Goal: Task Accomplishment & Management: Use online tool/utility

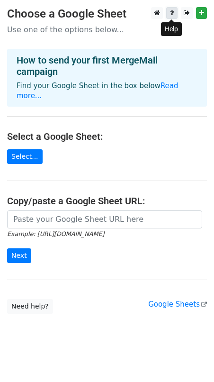
click at [173, 13] on icon at bounding box center [172, 12] width 4 height 7
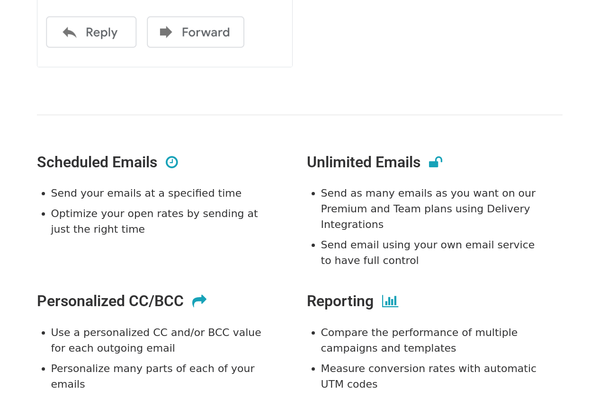
scroll to position [1373, 0]
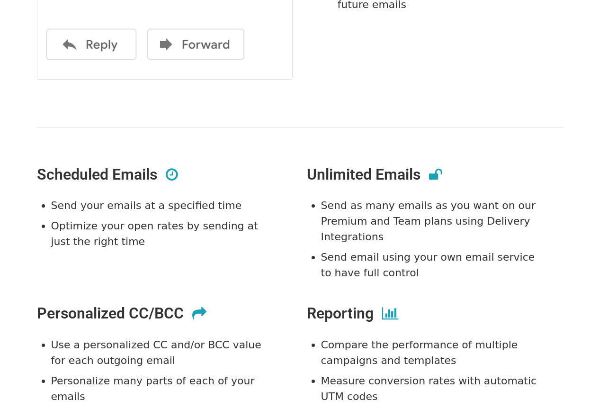
click at [169, 174] on icon at bounding box center [172, 174] width 12 height 14
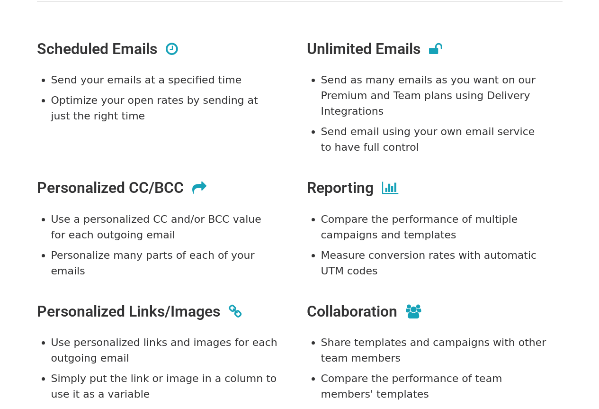
scroll to position [1515, 0]
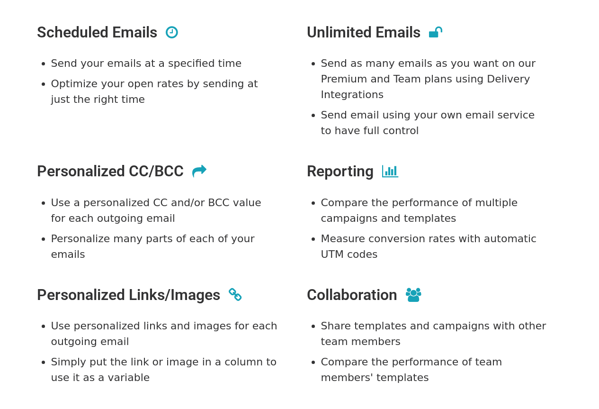
click at [388, 173] on icon at bounding box center [390, 171] width 16 height 14
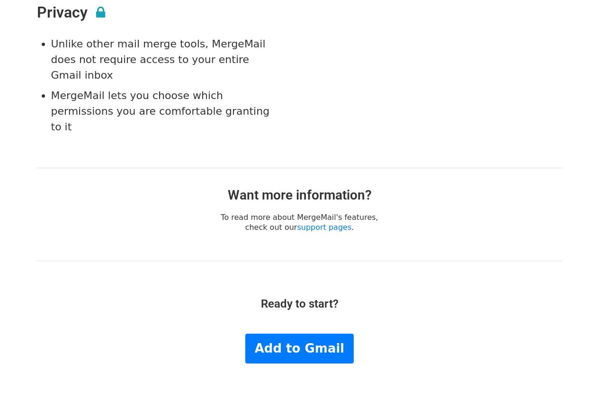
scroll to position [1935, 0]
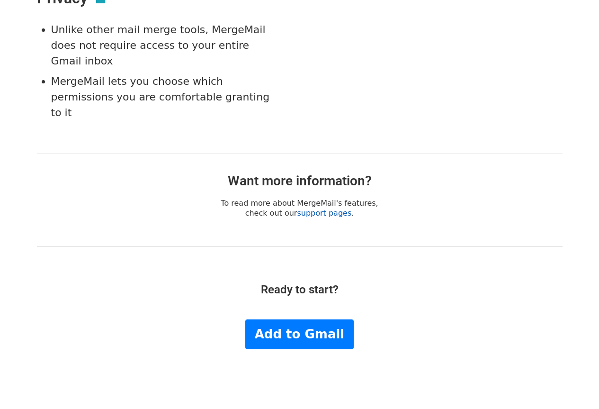
click at [318, 208] on link "support pages" at bounding box center [324, 212] width 54 height 9
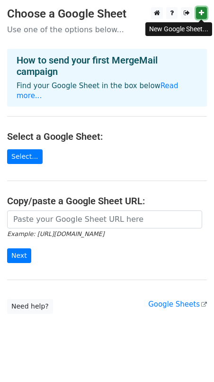
click at [203, 14] on icon at bounding box center [201, 12] width 5 height 7
click at [28, 149] on link "Select..." at bounding box center [25, 156] width 36 height 15
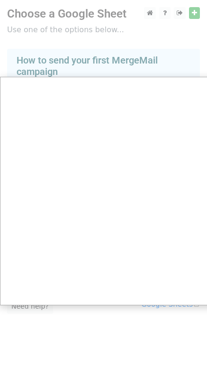
click at [85, 62] on div at bounding box center [107, 191] width 214 height 382
click at [198, 13] on div at bounding box center [107, 191] width 214 height 382
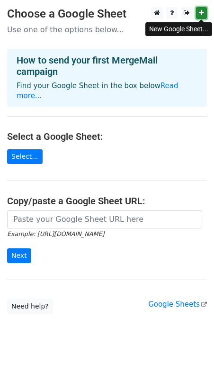
click at [197, 14] on link at bounding box center [201, 13] width 11 height 12
click at [18, 149] on link "Select..." at bounding box center [25, 156] width 36 height 15
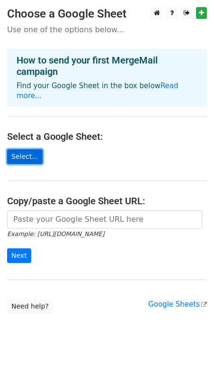
click at [23, 149] on link "Select..." at bounding box center [25, 156] width 36 height 15
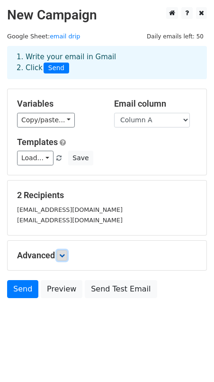
click at [62, 257] on icon at bounding box center [62, 255] width 6 height 6
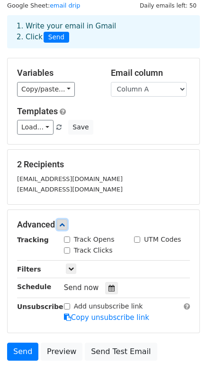
scroll to position [47, 0]
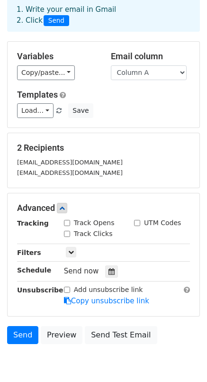
click at [67, 223] on input "Track Opens" at bounding box center [67, 223] width 6 height 6
checkbox input "true"
click at [67, 233] on input "Track Clicks" at bounding box center [67, 234] width 6 height 6
checkbox input "true"
click at [138, 223] on input "UTM Codes" at bounding box center [137, 223] width 6 height 6
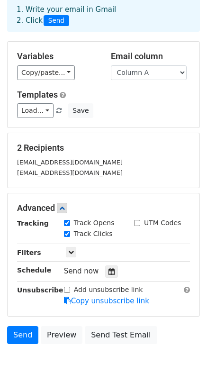
checkbox input "true"
click at [74, 250] on link at bounding box center [71, 252] width 10 height 10
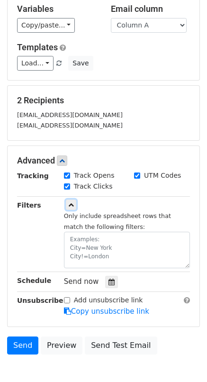
scroll to position [142, 0]
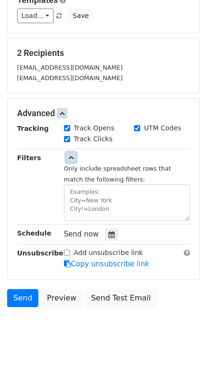
click at [72, 160] on icon at bounding box center [71, 157] width 6 height 6
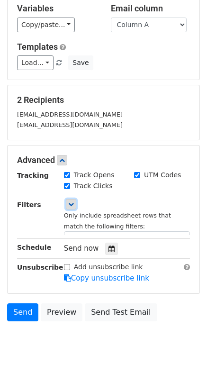
scroll to position [89, 0]
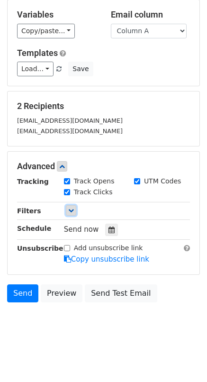
click at [71, 208] on icon at bounding box center [71, 210] width 6 height 6
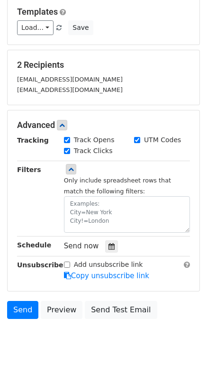
scroll to position [147, 0]
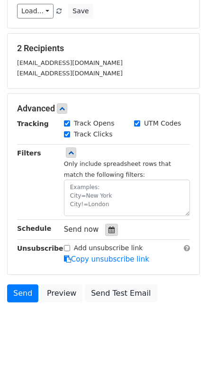
click at [108, 227] on icon at bounding box center [111, 229] width 6 height 7
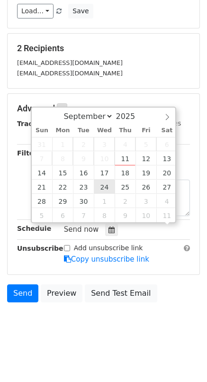
scroll to position [0, 0]
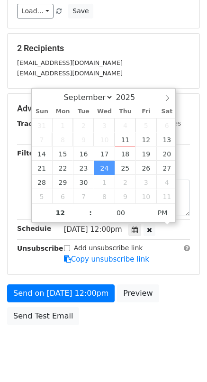
click at [102, 353] on body "New Campaign Daily emails left: 50 Google Sheet: email drip 1. Write your email…" at bounding box center [103, 113] width 207 height 507
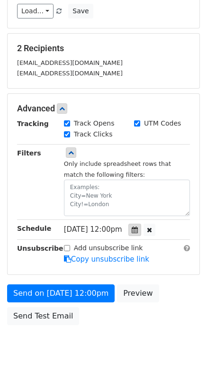
click at [138, 227] on icon at bounding box center [135, 229] width 6 height 7
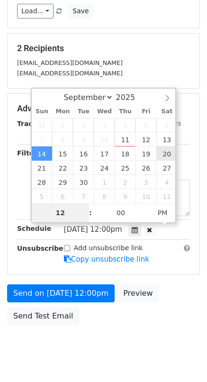
type input "2025-09-20 12:00"
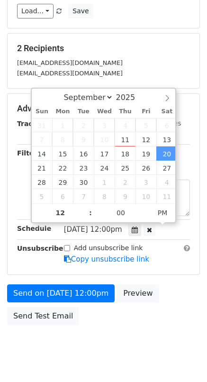
click at [66, 245] on input "Add unsubscribe link" at bounding box center [67, 248] width 6 height 6
checkbox input "true"
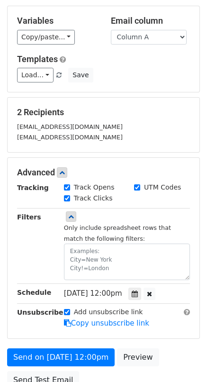
scroll to position [99, 0]
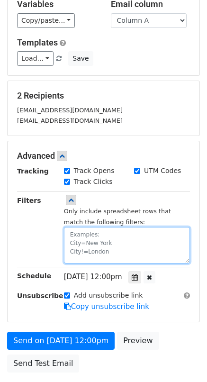
click at [91, 247] on textarea at bounding box center [127, 245] width 126 height 36
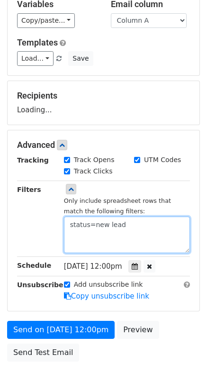
click at [90, 242] on textarea "status=new lead" at bounding box center [127, 234] width 126 height 36
type textarea "status=new lead"
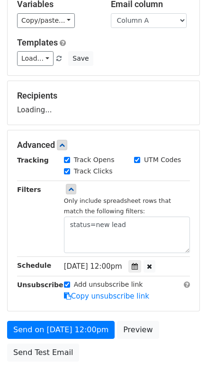
click at [92, 100] on h5 "Recipients" at bounding box center [103, 95] width 173 height 10
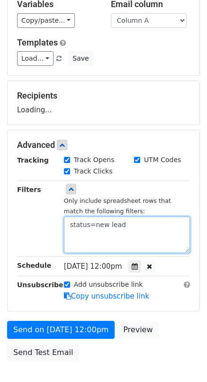
click at [121, 224] on textarea "status=new lead" at bounding box center [127, 234] width 126 height 36
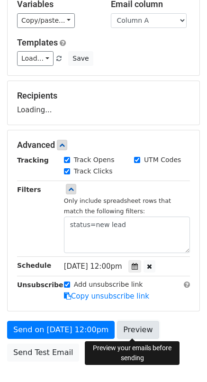
click at [124, 328] on link "Preview" at bounding box center [138, 330] width 42 height 18
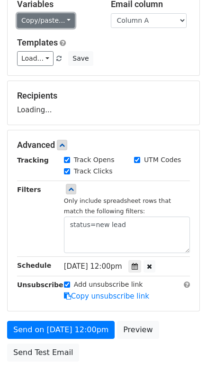
click at [58, 24] on link "Copy/paste..." at bounding box center [46, 20] width 58 height 15
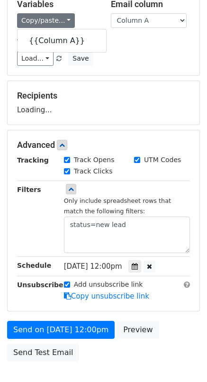
click at [83, 14] on div "Copy/paste... {{Column A}}" at bounding box center [57, 20] width 80 height 15
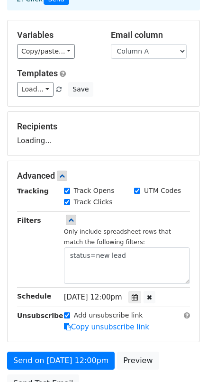
scroll to position [52, 0]
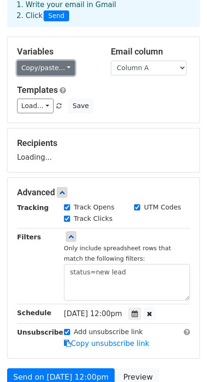
click at [58, 65] on link "Copy/paste..." at bounding box center [46, 68] width 58 height 15
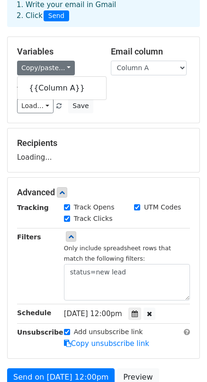
click at [75, 61] on div "Copy/paste... {{Column A}}" at bounding box center [57, 68] width 80 height 15
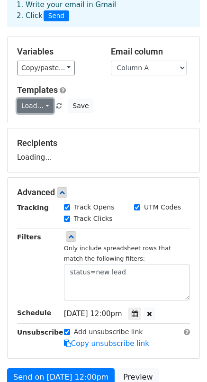
click at [37, 106] on link "Load..." at bounding box center [35, 105] width 36 height 15
click at [114, 94] on h5 "Templates" at bounding box center [103, 90] width 173 height 10
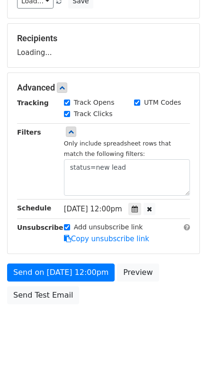
scroll to position [159, 0]
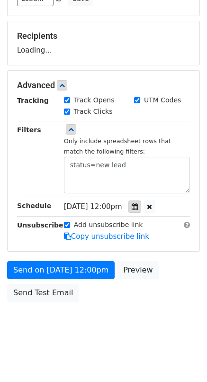
click at [138, 205] on icon at bounding box center [135, 206] width 6 height 7
click at [183, 205] on div "Sat, Sep 20, 12:00pm 2025-09-20 12:00" at bounding box center [127, 206] width 140 height 13
click at [138, 205] on icon at bounding box center [135, 206] width 6 height 7
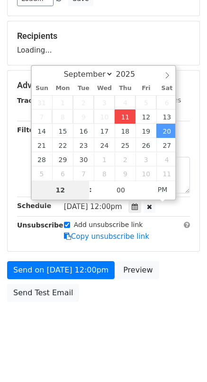
type input "2025-09-11 18:17"
type input "06"
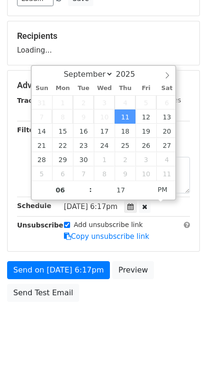
click at [112, 328] on body "New Campaign Daily emails left: 50 Google Sheet: email drip 1. Write your email…" at bounding box center [103, 96] width 207 height 496
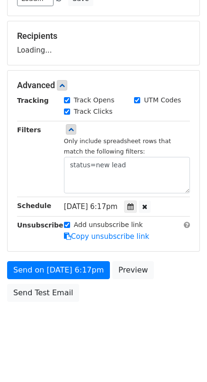
click at [116, 205] on span "Thu, Sep 11, 6:17pm" at bounding box center [91, 206] width 54 height 9
click at [134, 206] on icon at bounding box center [130, 206] width 6 height 7
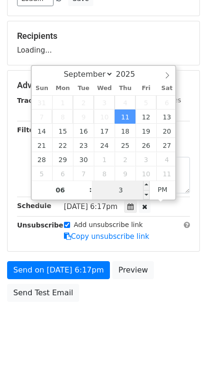
type input "30"
type input "2025-09-11 18:30"
click at [183, 284] on div "Send on Sep 11 at 6:17pm Preview Send Test Email" at bounding box center [103, 283] width 207 height 45
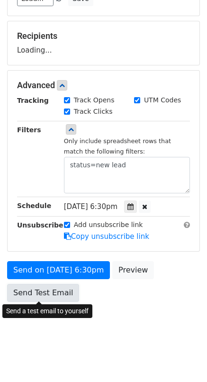
click at [45, 292] on link "Send Test Email" at bounding box center [43, 293] width 72 height 18
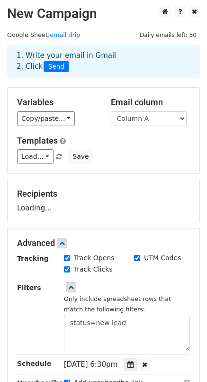
scroll to position [0, 0]
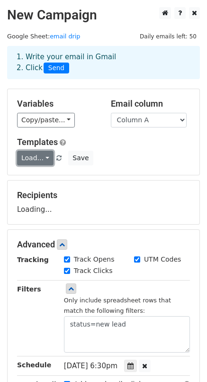
click at [41, 157] on link "Load..." at bounding box center [35, 158] width 36 height 15
click at [80, 148] on div "Templates Load... No templates saved Save" at bounding box center [103, 151] width 187 height 29
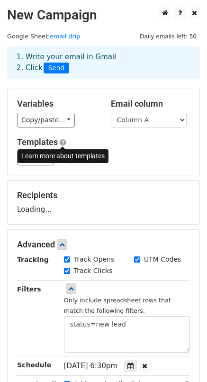
click at [63, 144] on span at bounding box center [63, 142] width 6 height 7
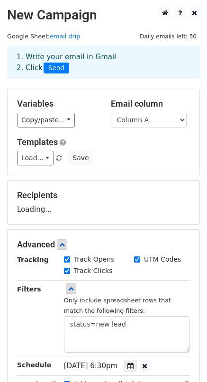
click at [73, 139] on h5 "Templates" at bounding box center [103, 142] width 173 height 10
click at [41, 160] on link "Load..." at bounding box center [35, 158] width 36 height 15
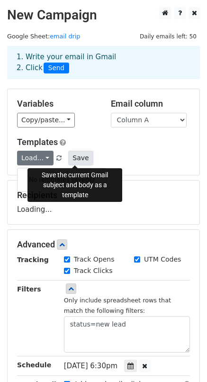
click at [69, 154] on button "Save" at bounding box center [80, 158] width 25 height 15
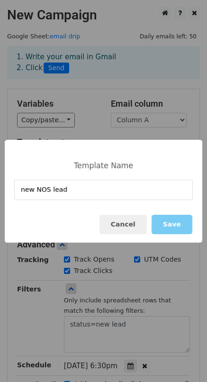
type input "new NOS lead"
click at [174, 220] on button "Save" at bounding box center [172, 223] width 41 height 19
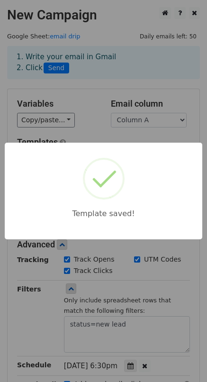
click at [84, 112] on div "Template saved!" at bounding box center [103, 191] width 207 height 382
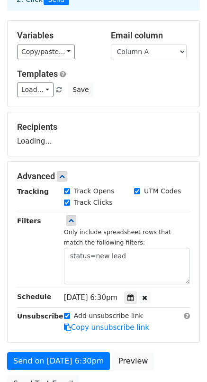
scroll to position [64, 0]
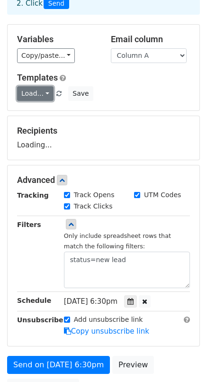
click at [46, 93] on link "Load..." at bounding box center [35, 93] width 36 height 15
click at [97, 79] on h5 "Templates" at bounding box center [103, 77] width 173 height 10
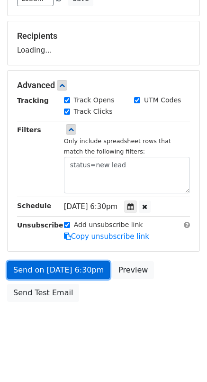
click at [56, 266] on link "Send on Sep 11 at 6:30pm" at bounding box center [58, 270] width 103 height 18
